Goal: Information Seeking & Learning: Learn about a topic

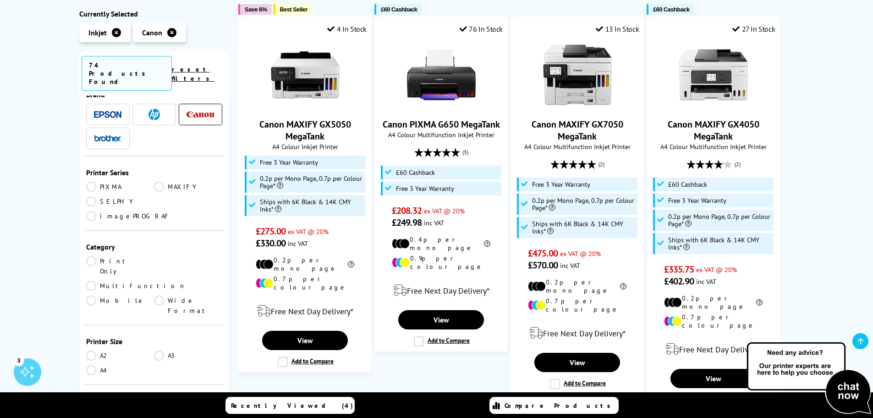
scroll to position [23, 0]
click at [93, 254] on link "Print Only" at bounding box center [120, 264] width 68 height 20
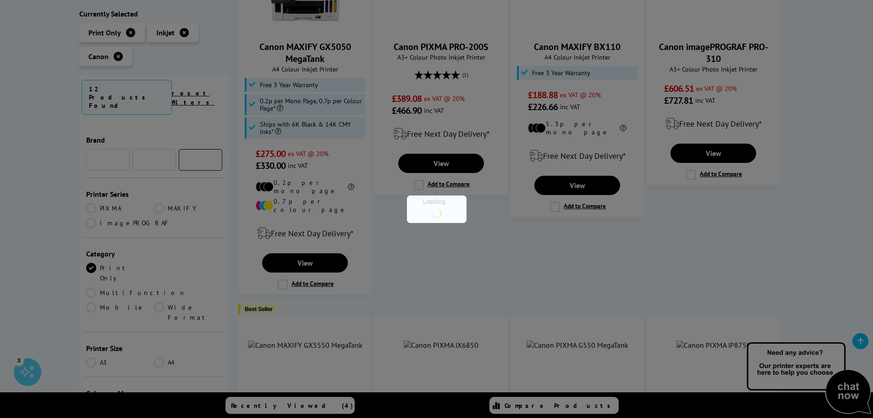
scroll to position [23, 0]
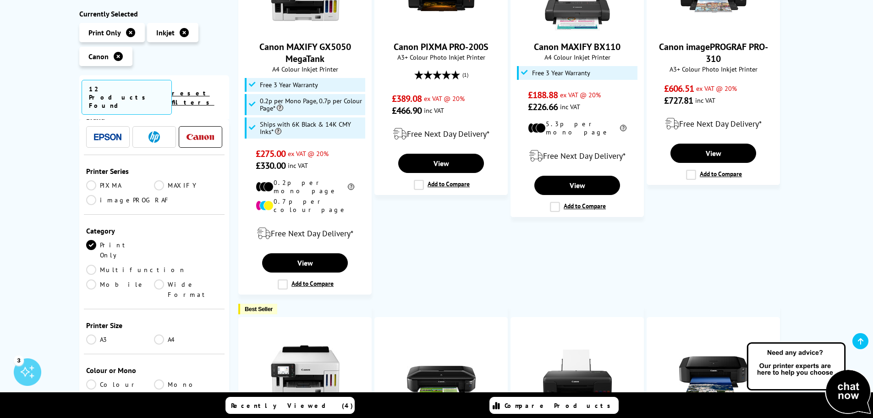
click at [93, 334] on link "A3" at bounding box center [120, 339] width 68 height 10
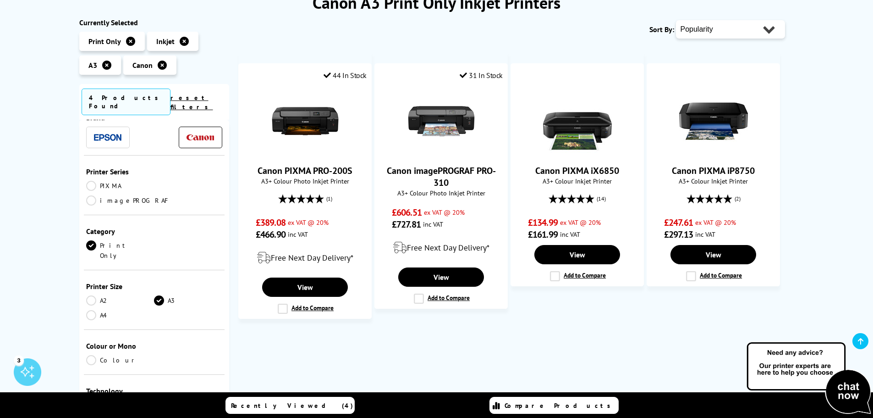
scroll to position [138, 0]
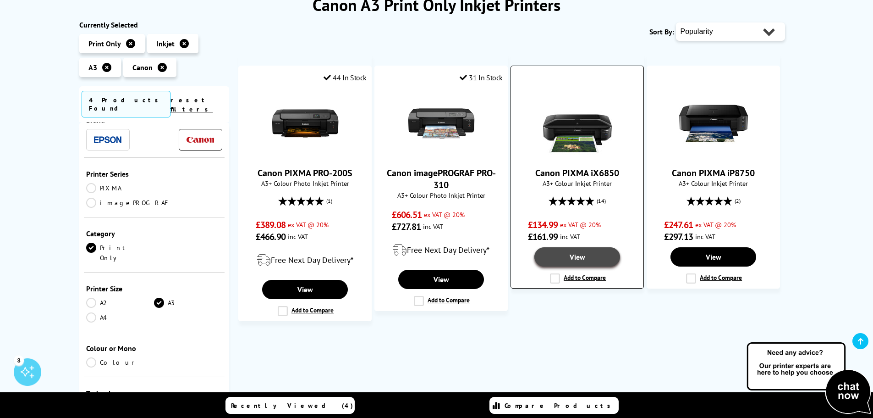
click at [572, 254] on link "View" at bounding box center [577, 256] width 85 height 19
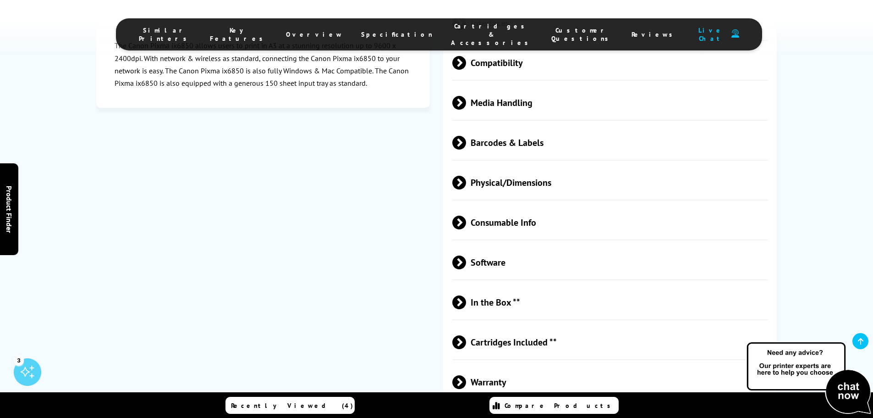
scroll to position [1788, 0]
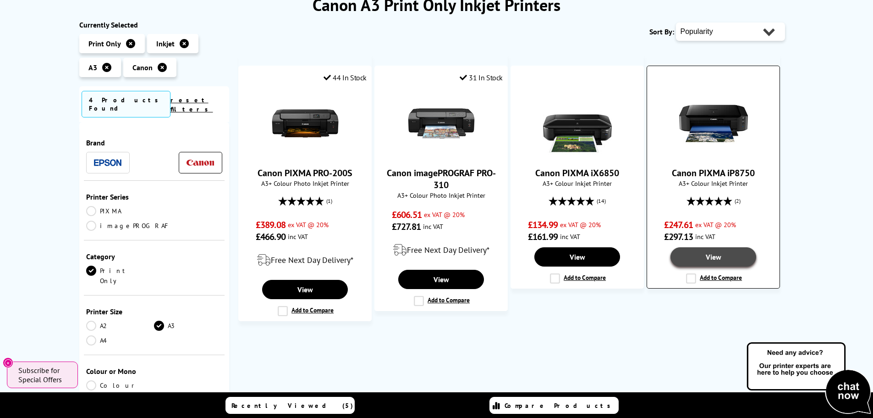
click at [717, 258] on link "View" at bounding box center [713, 256] width 85 height 19
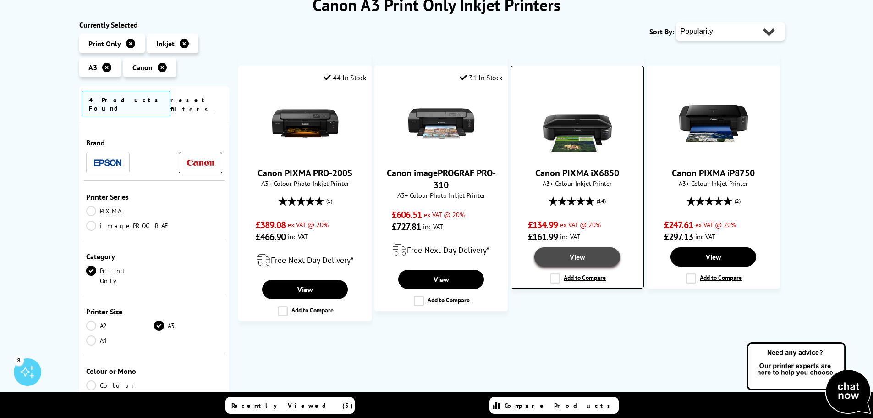
click at [582, 261] on link "View" at bounding box center [577, 256] width 85 height 19
click at [300, 176] on link "Canon PIXMA PRO-200S" at bounding box center [305, 173] width 95 height 12
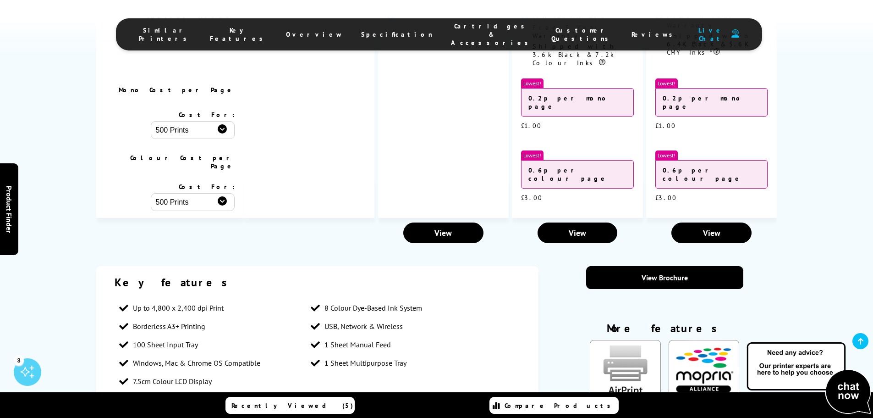
scroll to position [871, 0]
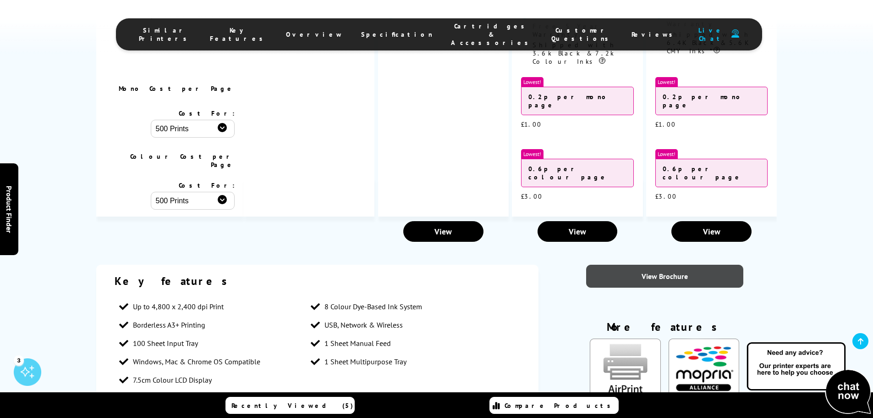
click at [663, 265] on link "View Brochure" at bounding box center [664, 276] width 157 height 23
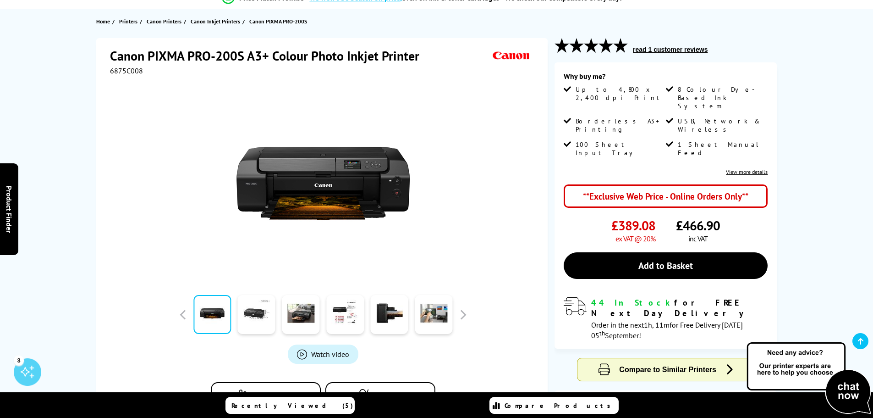
scroll to position [0, 0]
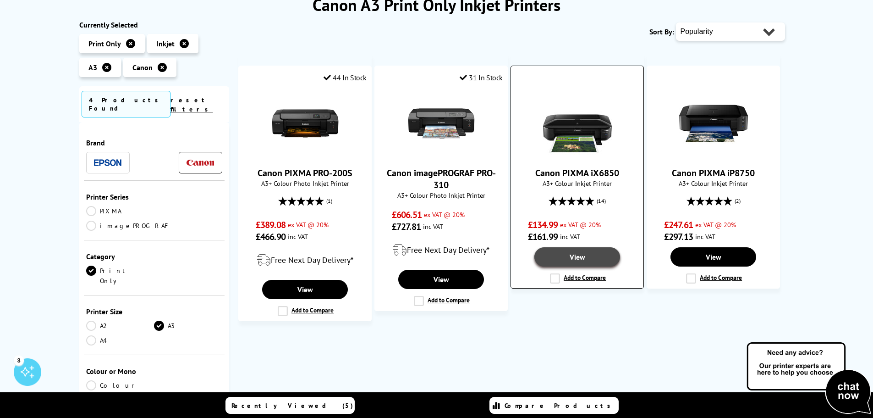
click at [562, 249] on link "View" at bounding box center [577, 256] width 85 height 19
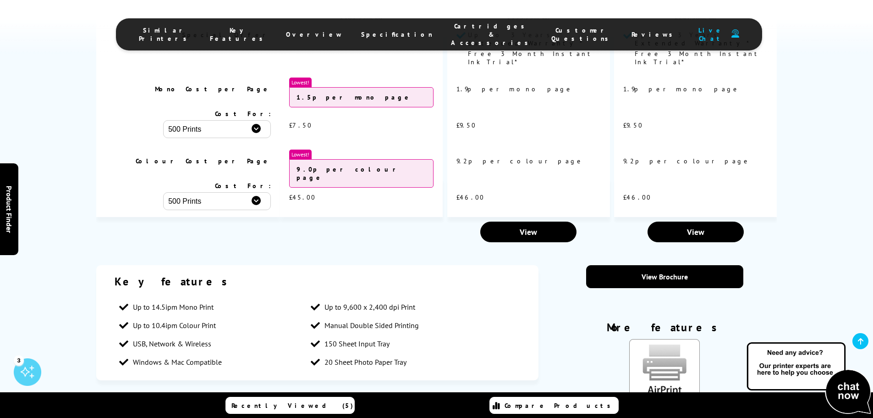
scroll to position [906, 0]
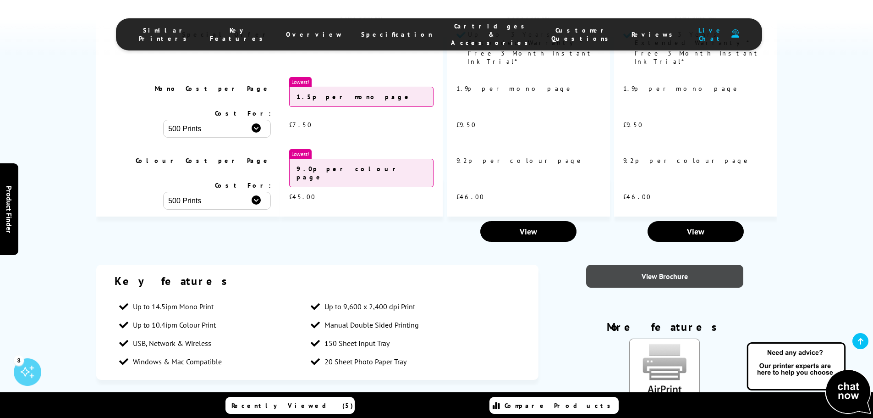
click at [661, 265] on link "View Brochure" at bounding box center [664, 276] width 157 height 23
